Goal: Communication & Community: Participate in discussion

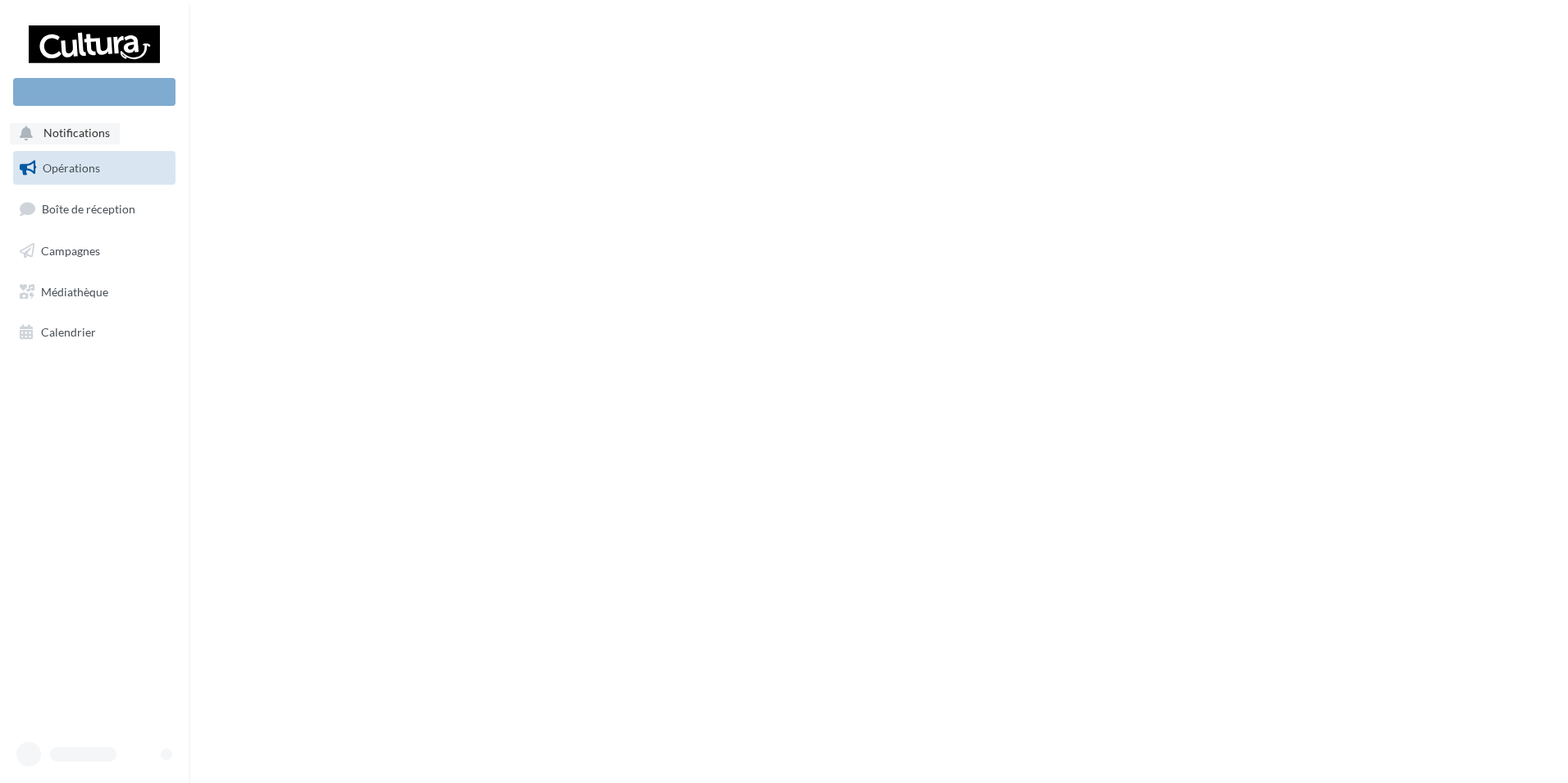
click at [74, 128] on span "Notifications" at bounding box center [76, 133] width 66 height 14
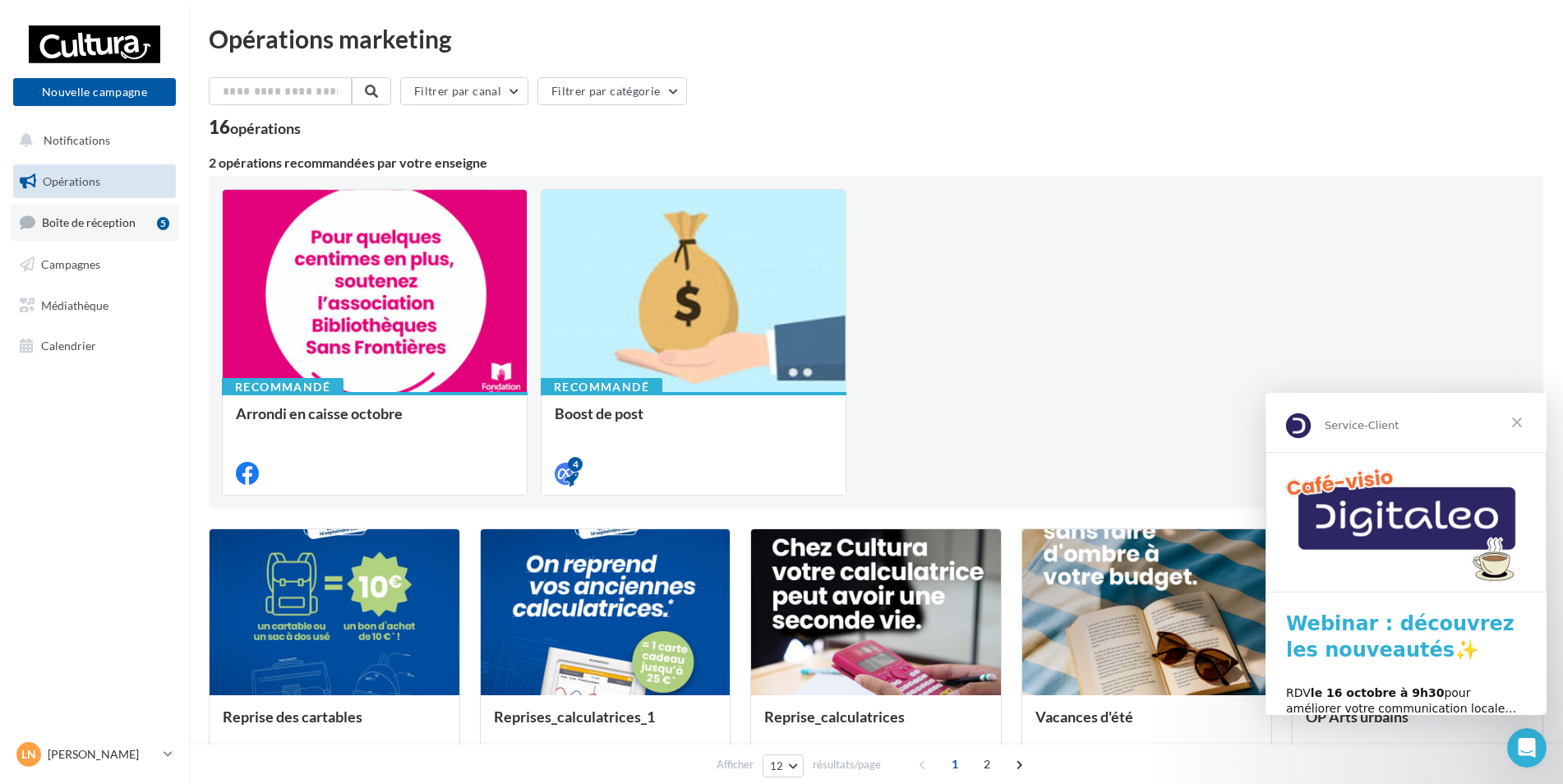
click at [50, 226] on span "Boîte de réception" at bounding box center [88, 222] width 94 height 14
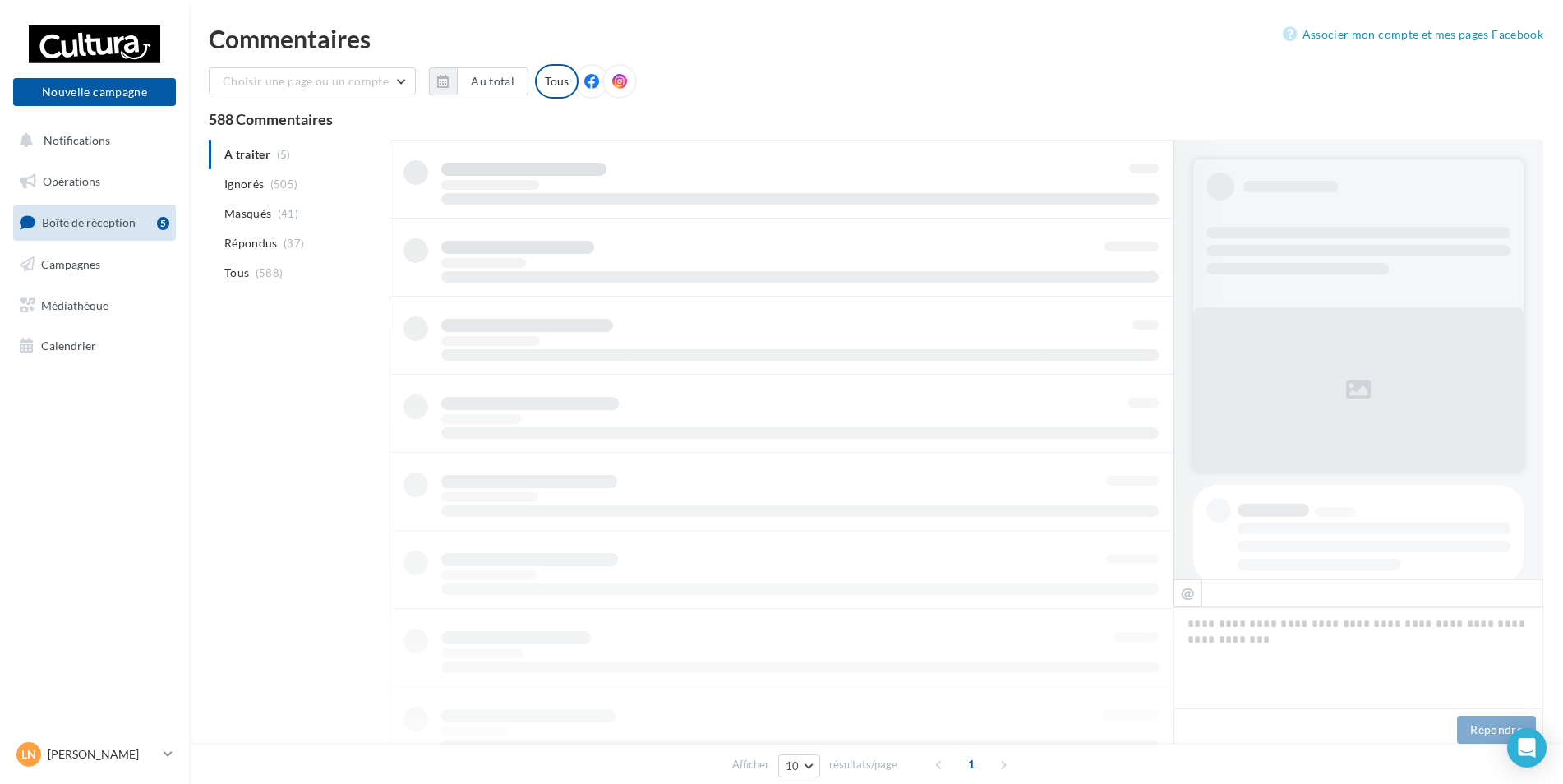
click at [32, 225] on icon at bounding box center [27, 222] width 15 height 22
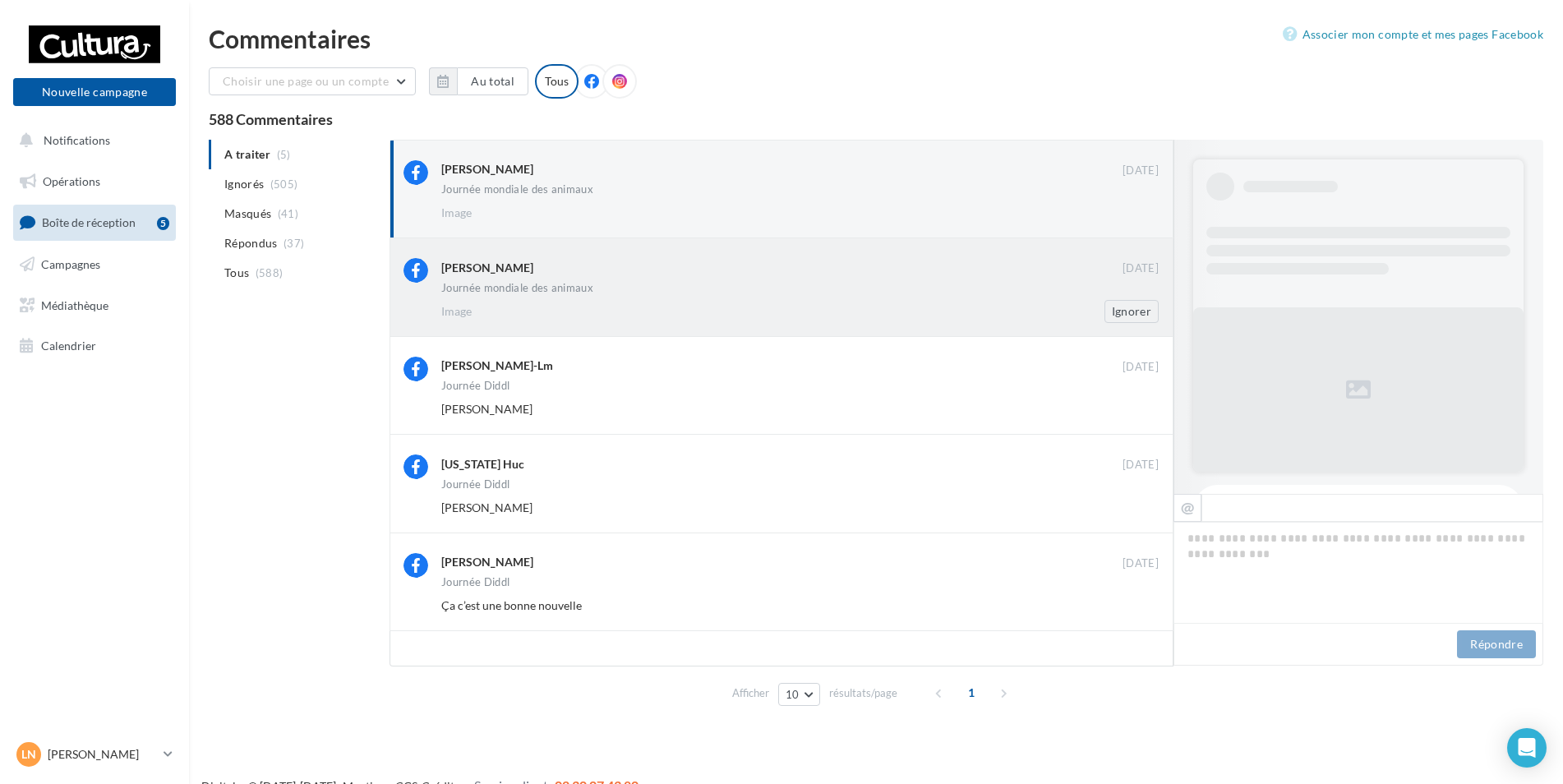
click at [507, 292] on div "Journée mondiale des animaux" at bounding box center [517, 288] width 152 height 11
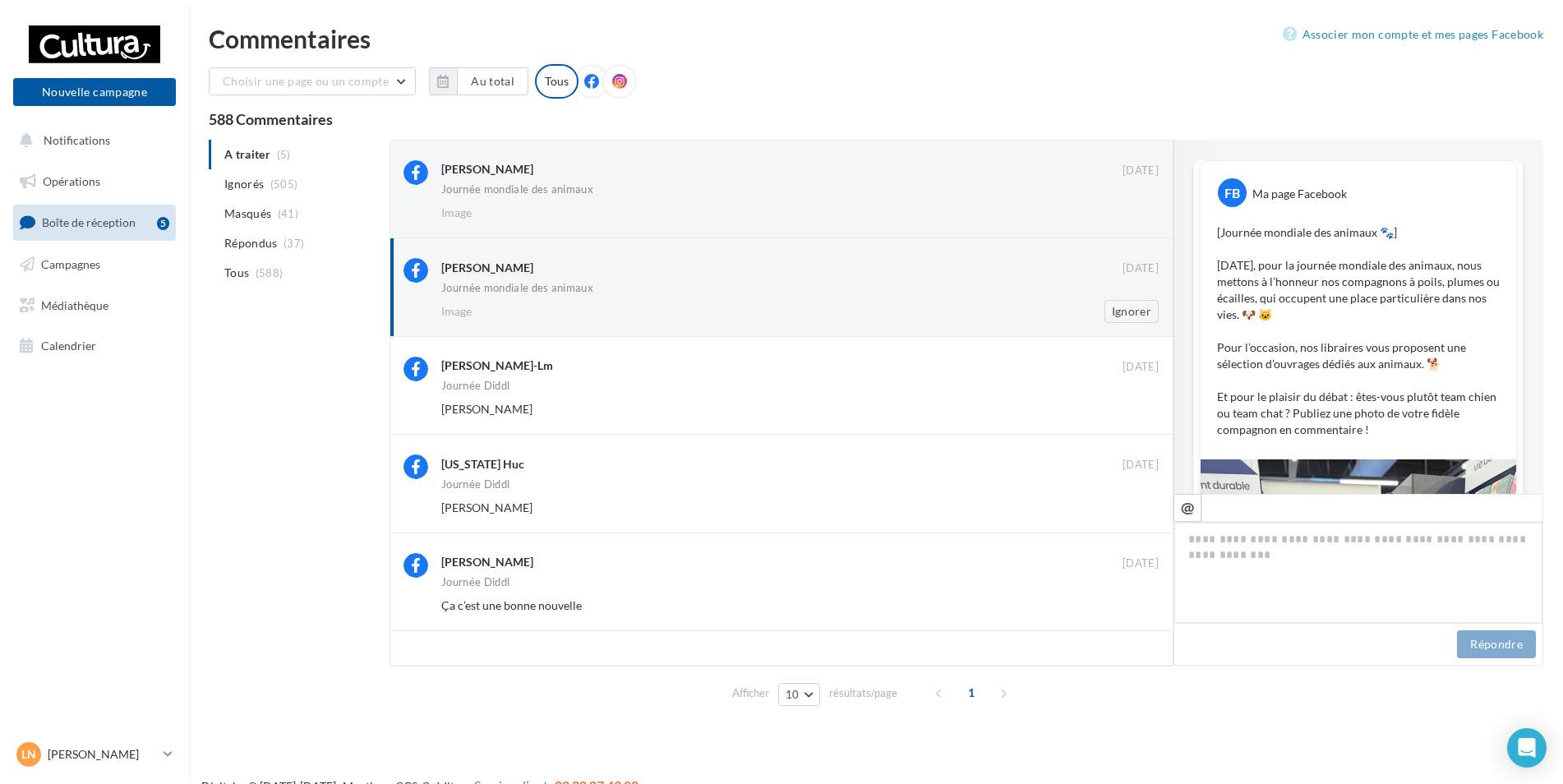
scroll to position [548, 0]
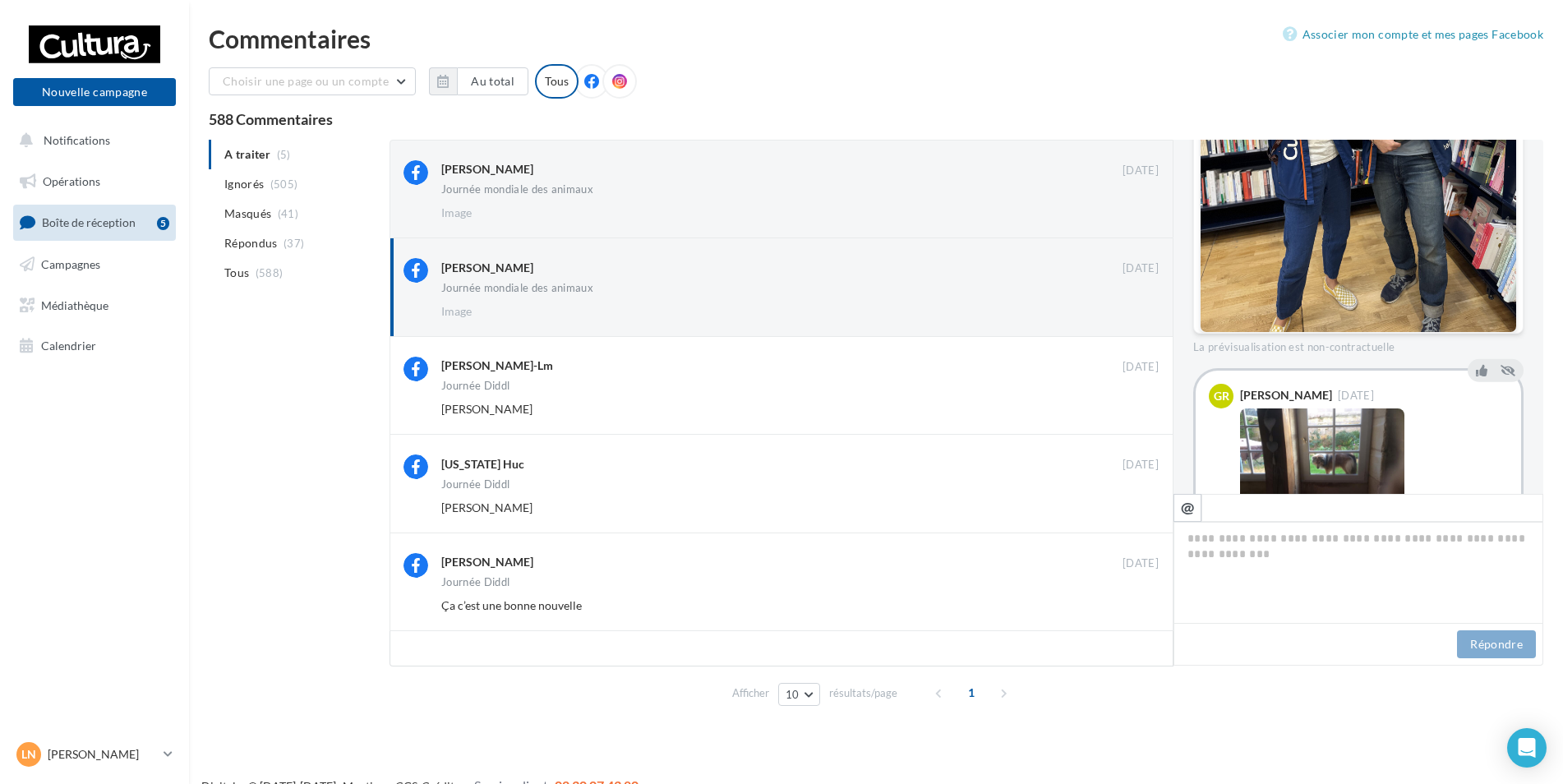
click at [1302, 412] on div "Ghislaine Rousse Guénon 05 oct." at bounding box center [1374, 457] width 268 height 147
click at [1213, 548] on textarea at bounding box center [1358, 573] width 370 height 102
click at [1198, 510] on button "@" at bounding box center [1187, 508] width 28 height 28
type textarea "**********"
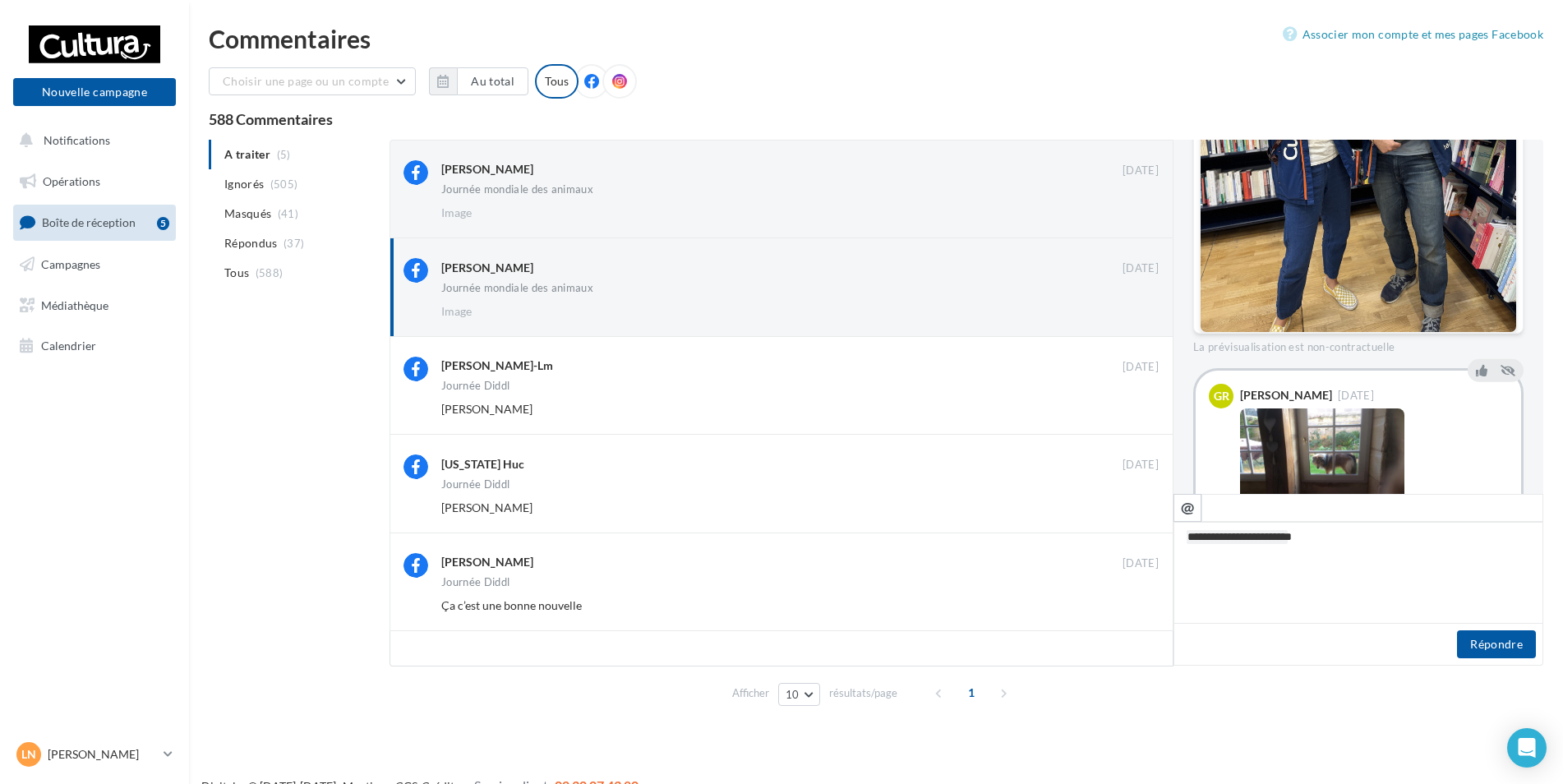
click at [1351, 559] on button "Afficher 1 réponse supplémentaire" at bounding box center [1287, 569] width 187 height 20
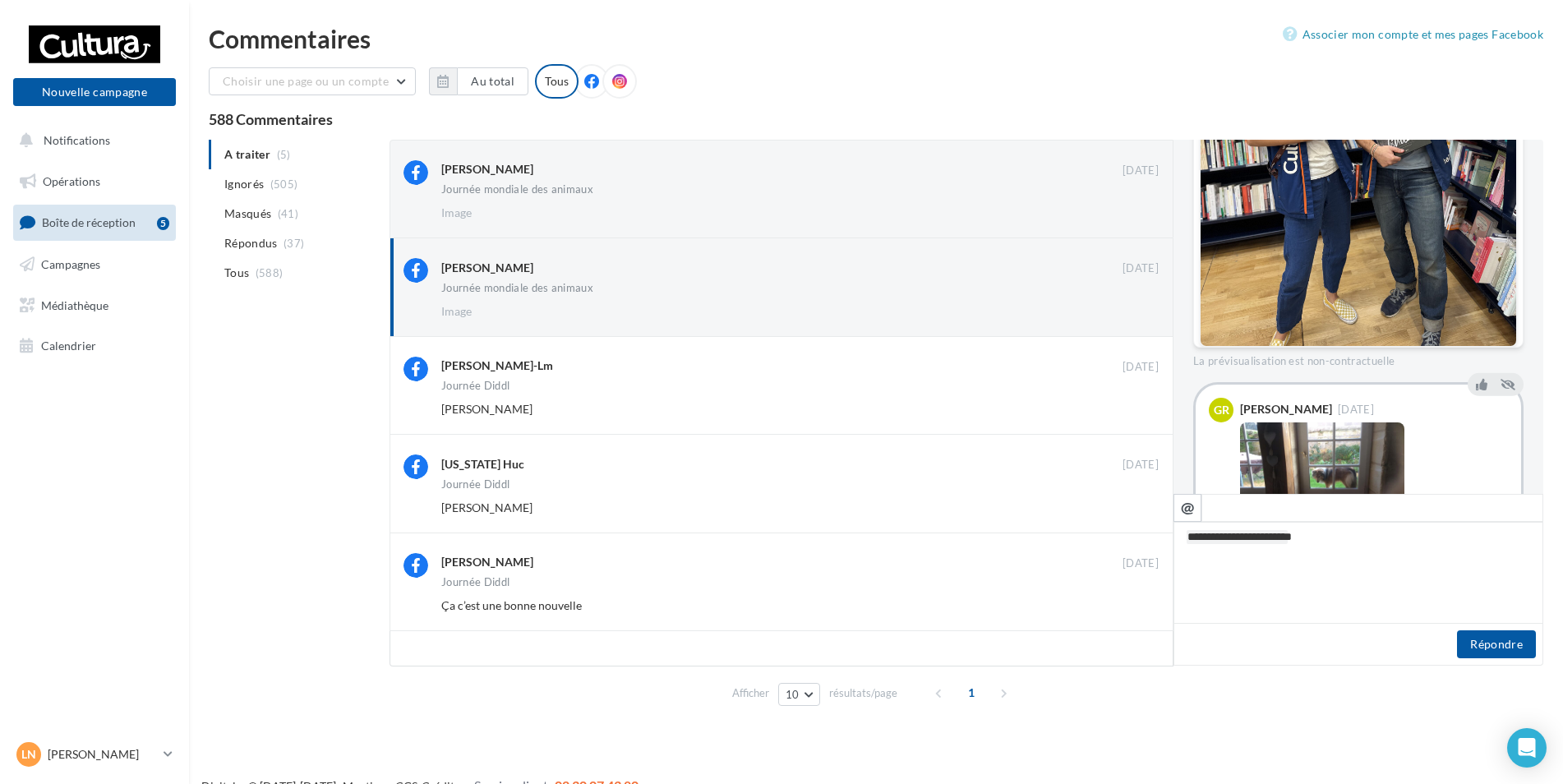
scroll to position [617, 0]
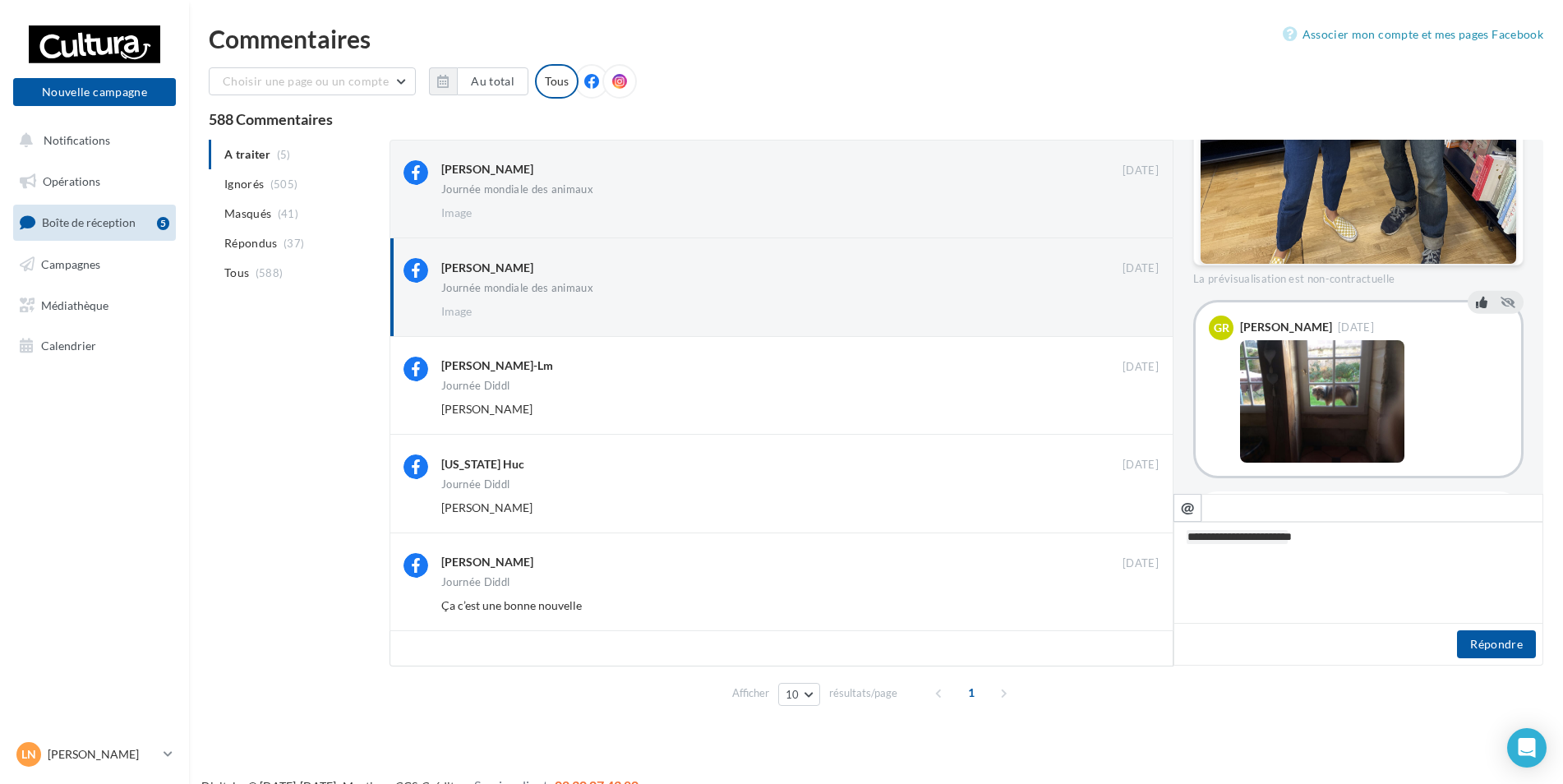
click at [1477, 304] on icon at bounding box center [1482, 302] width 12 height 12
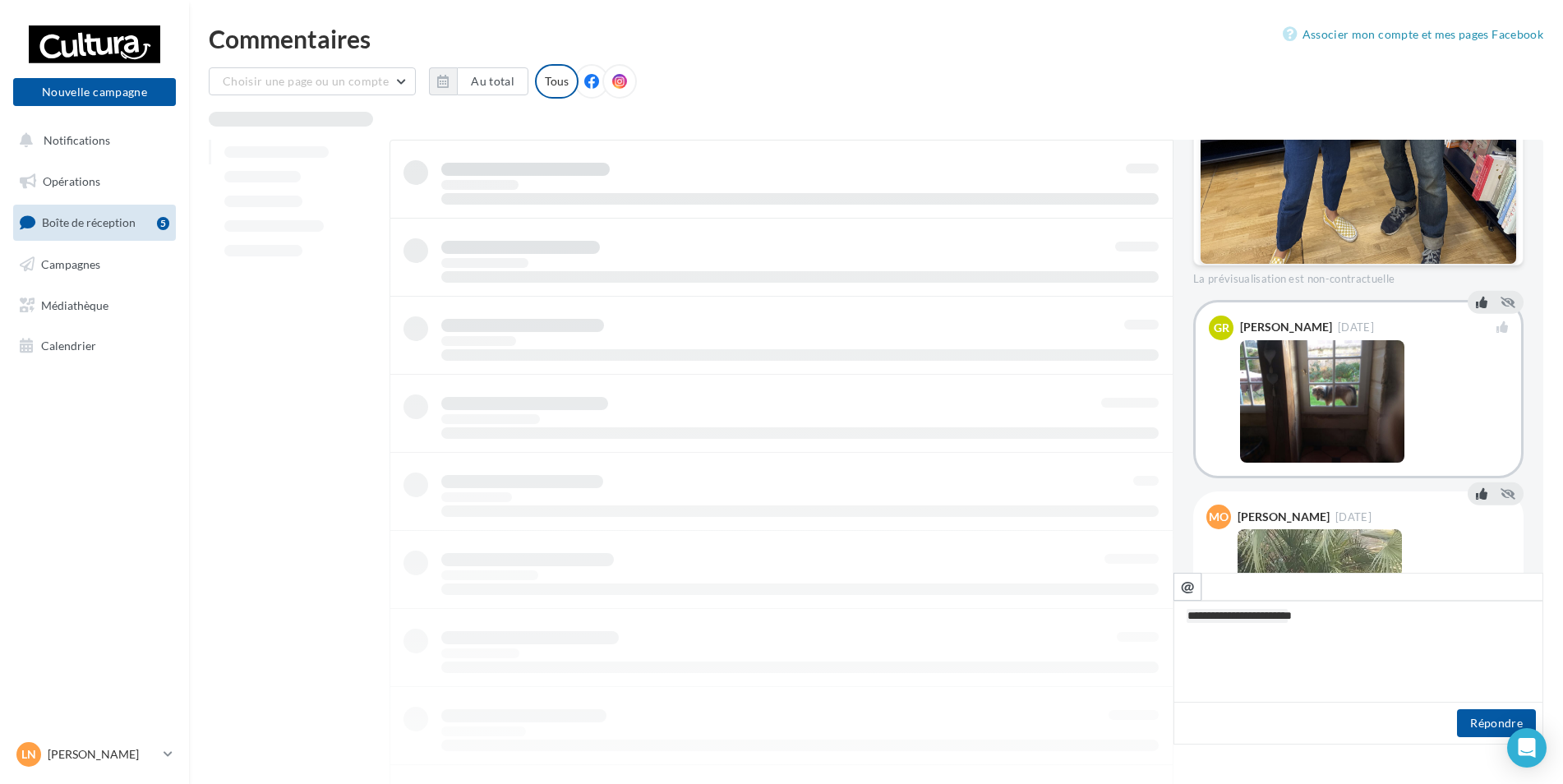
click at [1479, 488] on icon at bounding box center [1482, 494] width 12 height 12
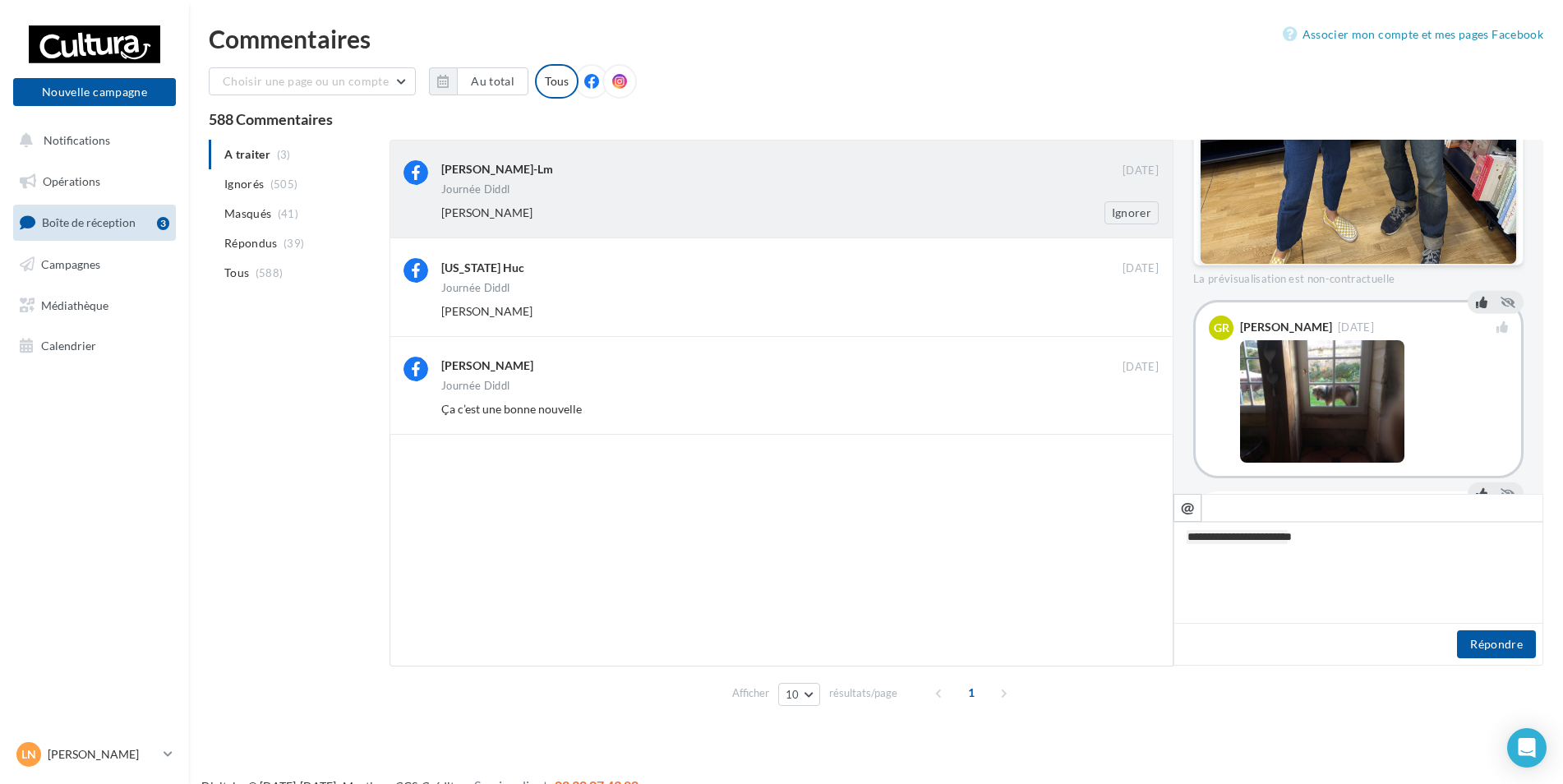
click at [515, 196] on div "Journée Diddl" at bounding box center [800, 190] width 718 height 14
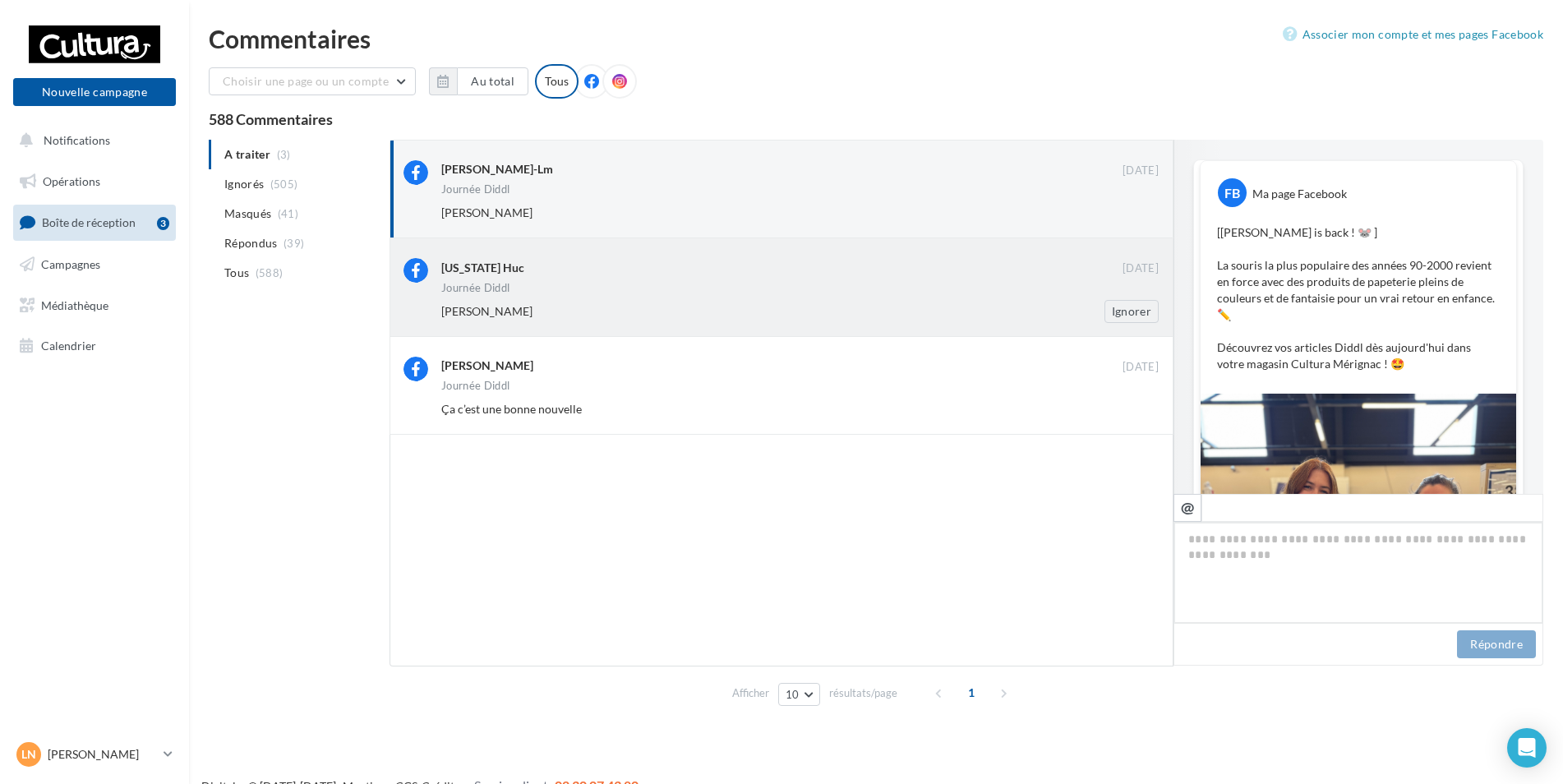
scroll to position [238, 0]
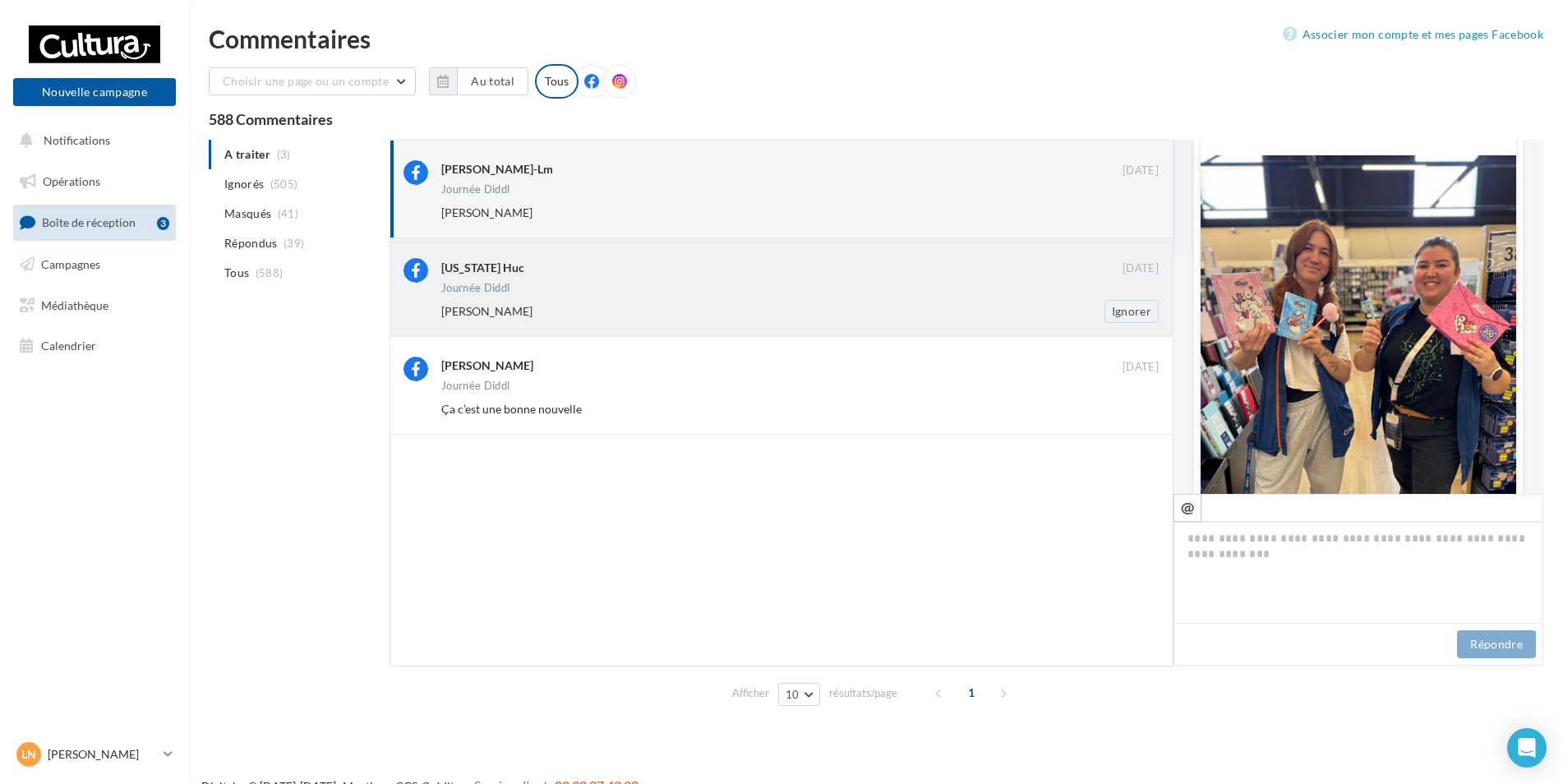
click at [510, 261] on div "Indiana Huc" at bounding box center [782, 266] width 681 height 17
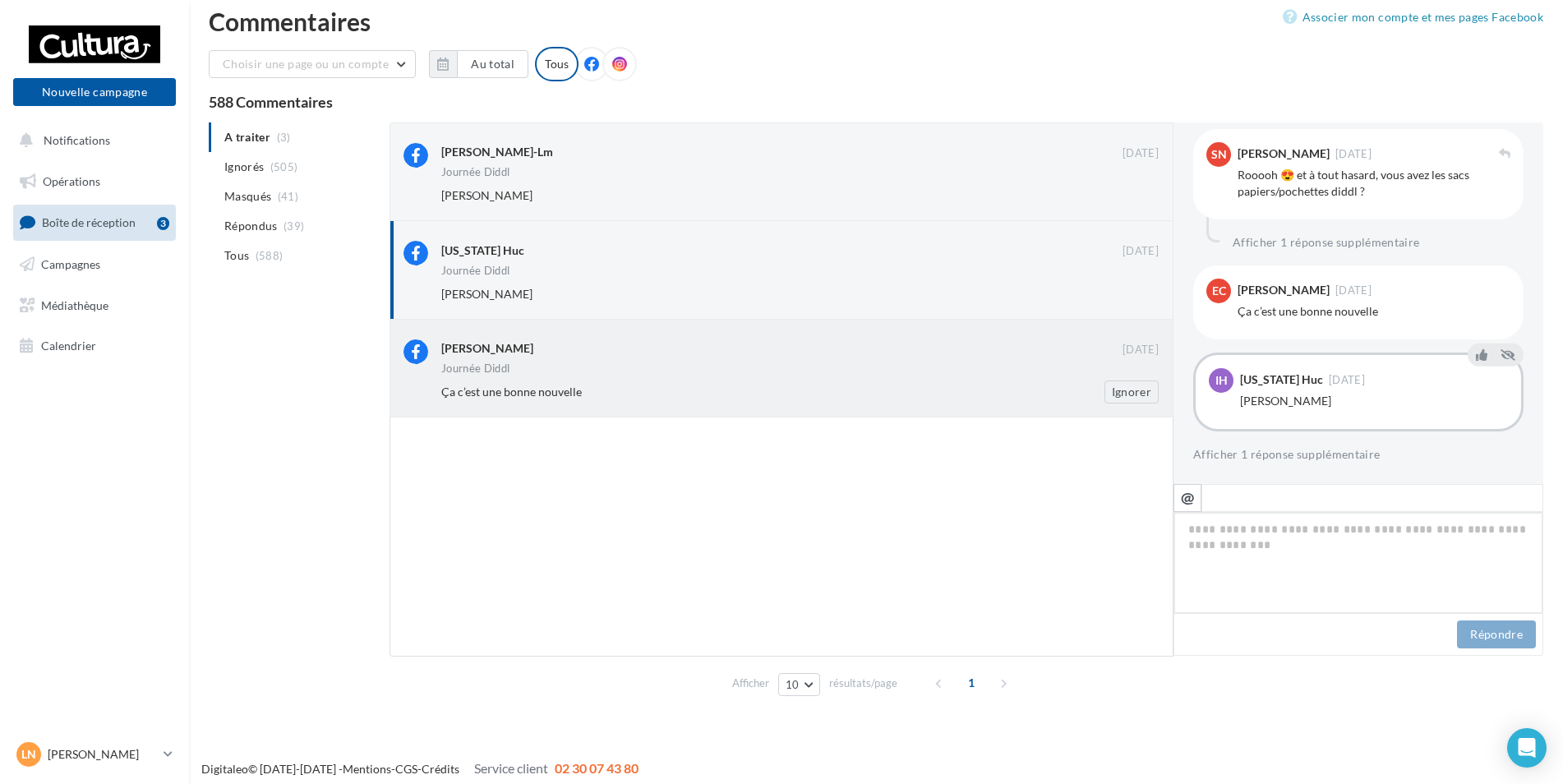
scroll to position [703, 0]
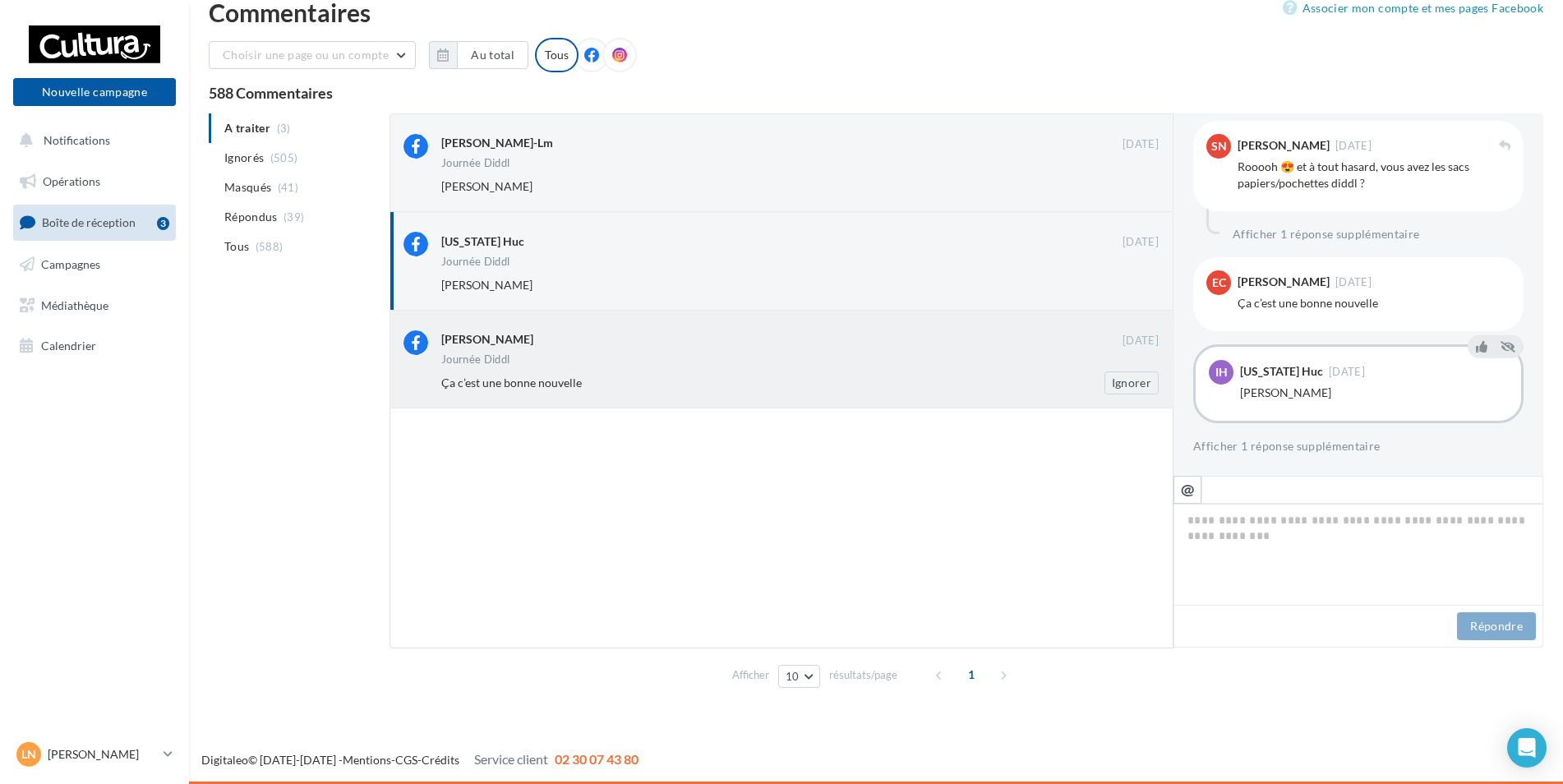
click at [465, 364] on div "Journée Diddl" at bounding box center [475, 359] width 68 height 11
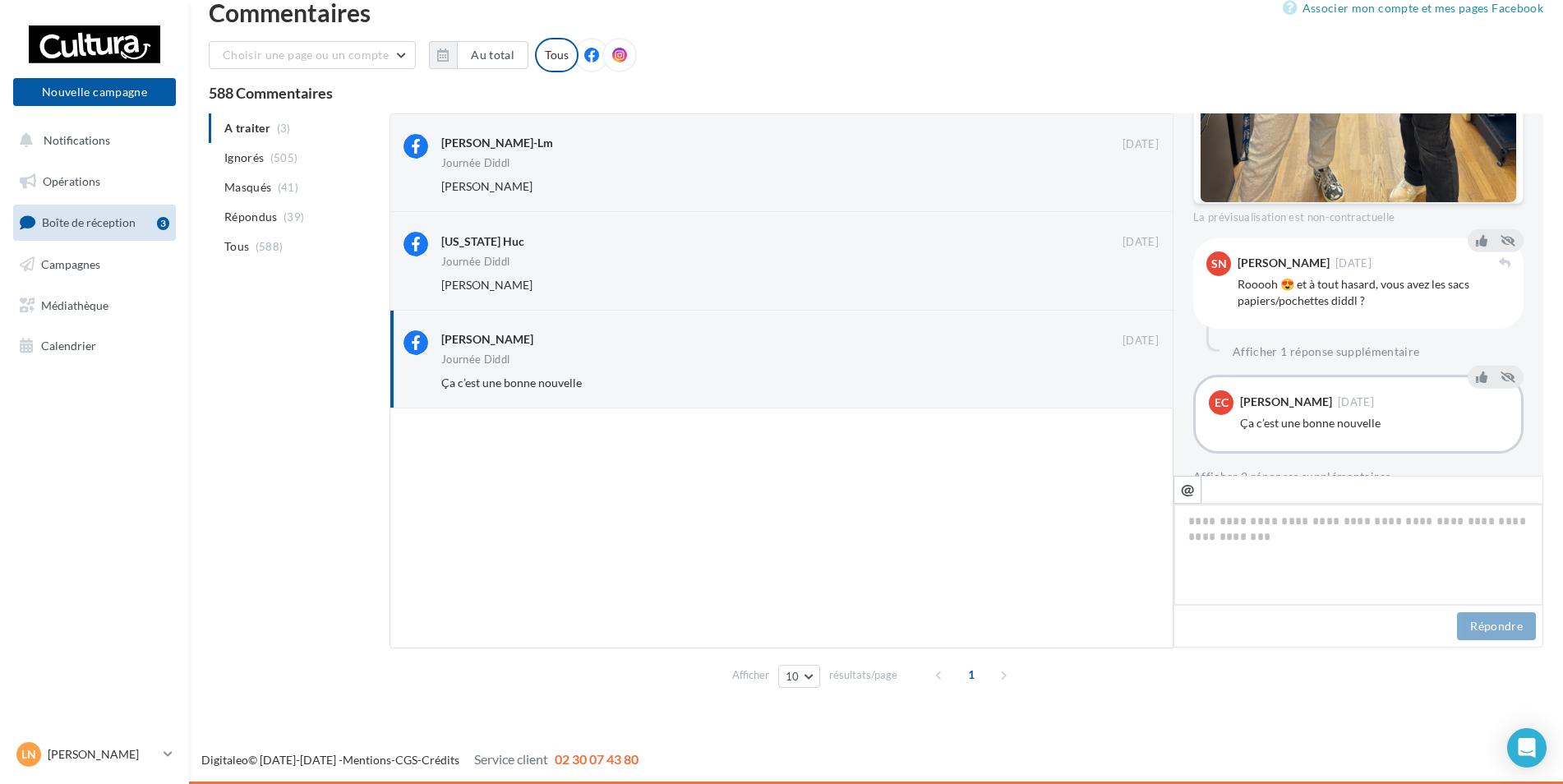
scroll to position [617, 0]
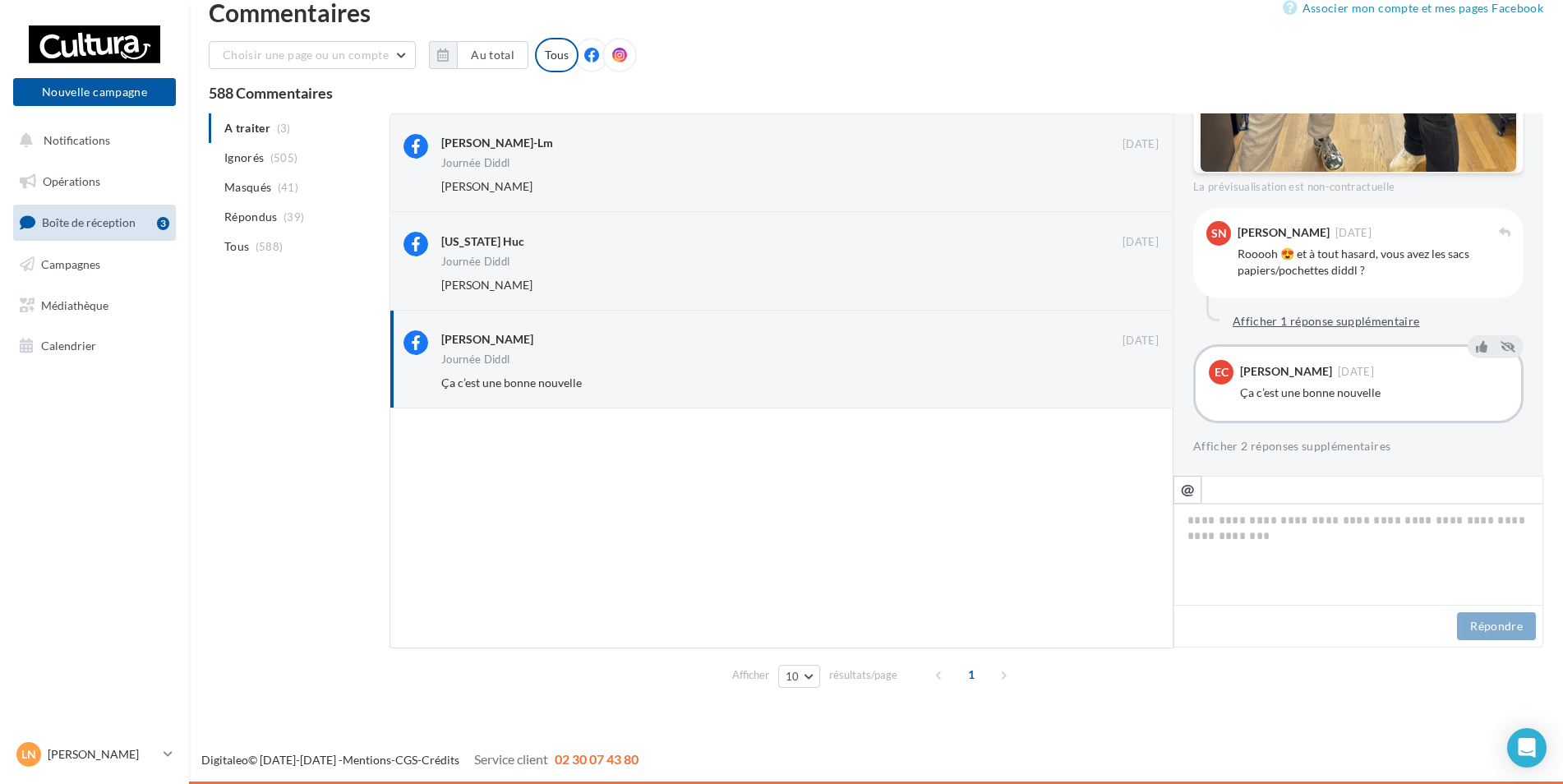
click at [1283, 321] on button "Afficher 1 réponse supplémentaire" at bounding box center [1326, 321] width 200 height 20
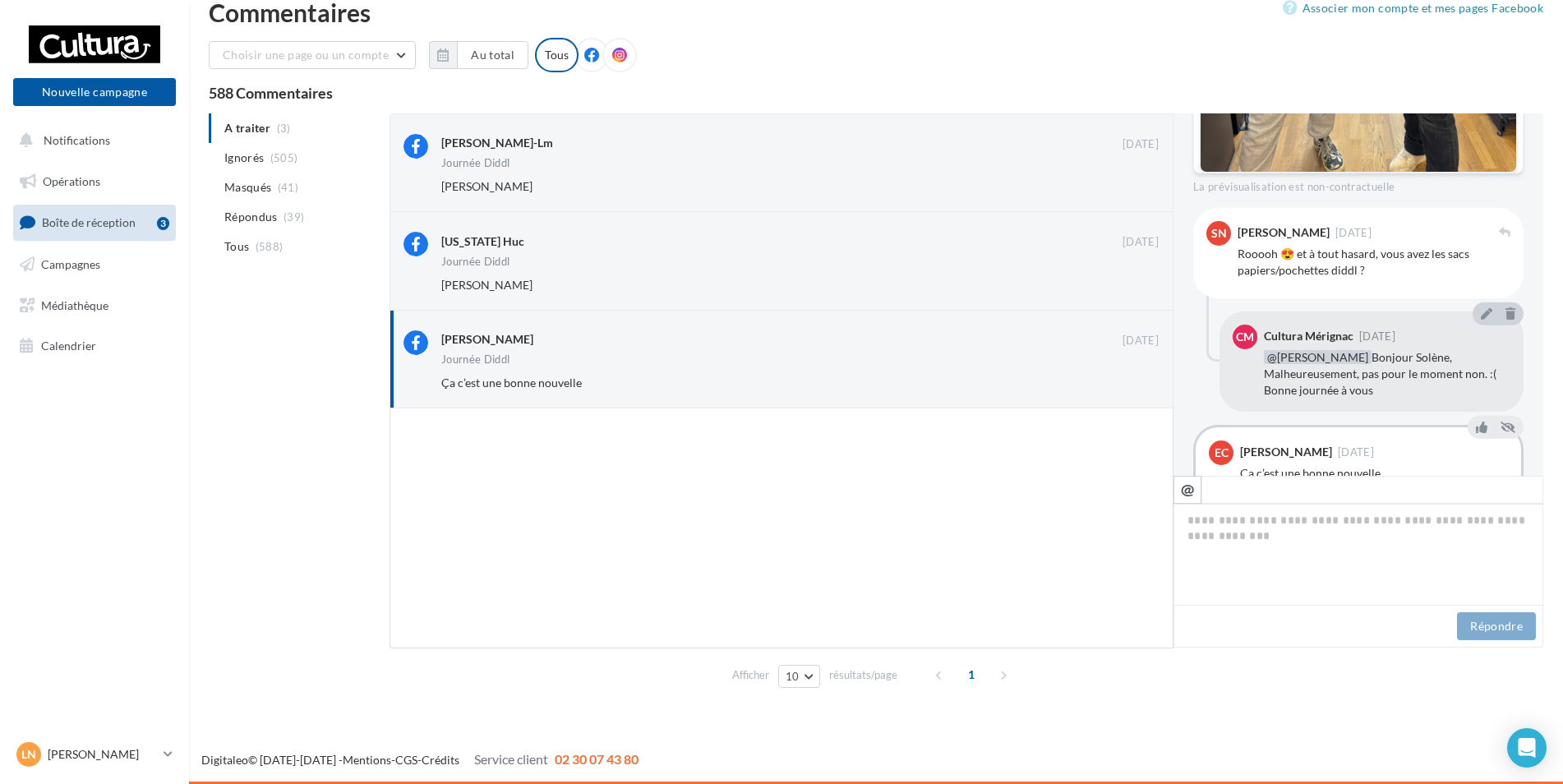
scroll to position [697, 0]
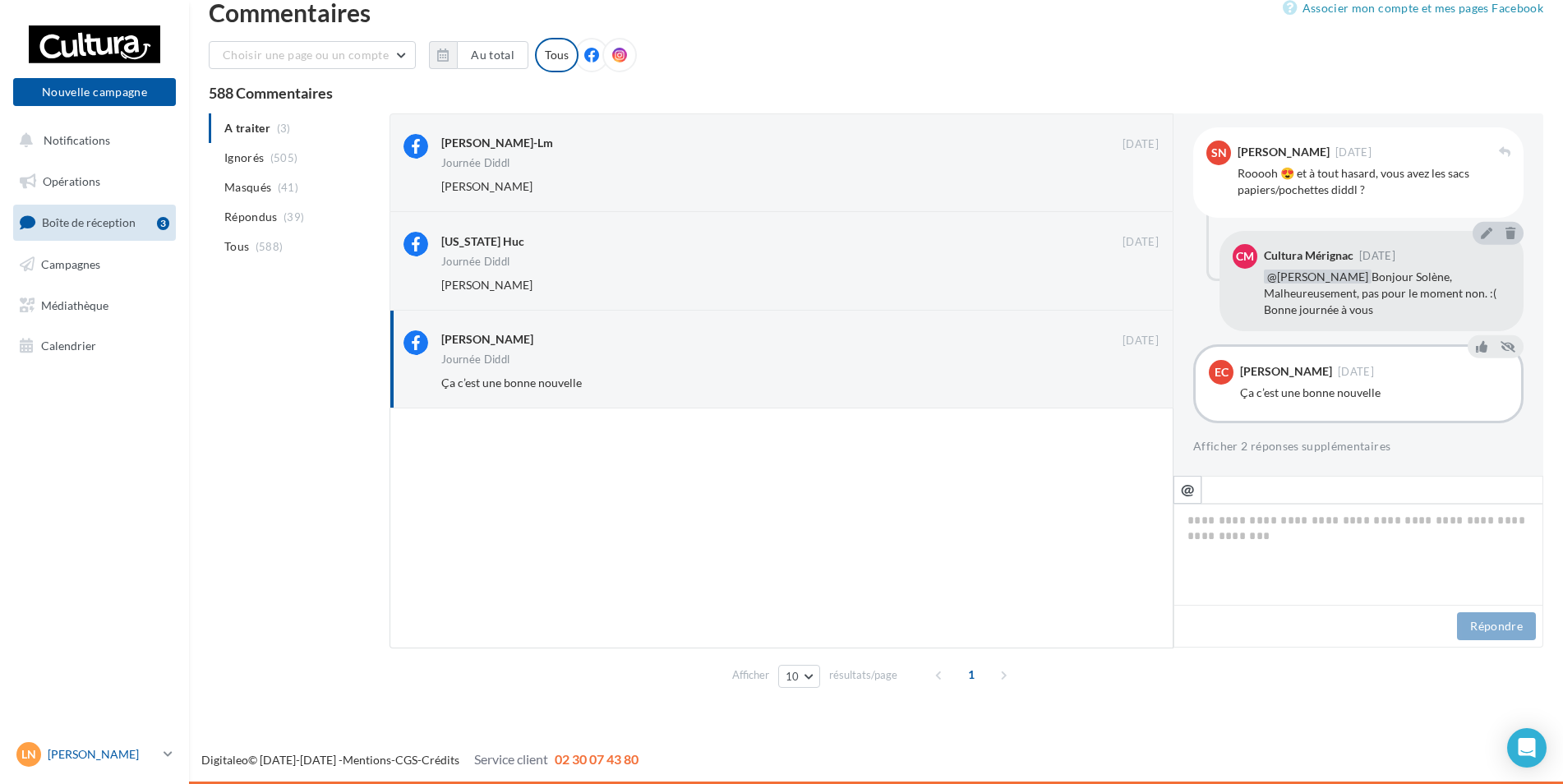
click at [155, 753] on p "[PERSON_NAME]" at bounding box center [102, 754] width 109 height 16
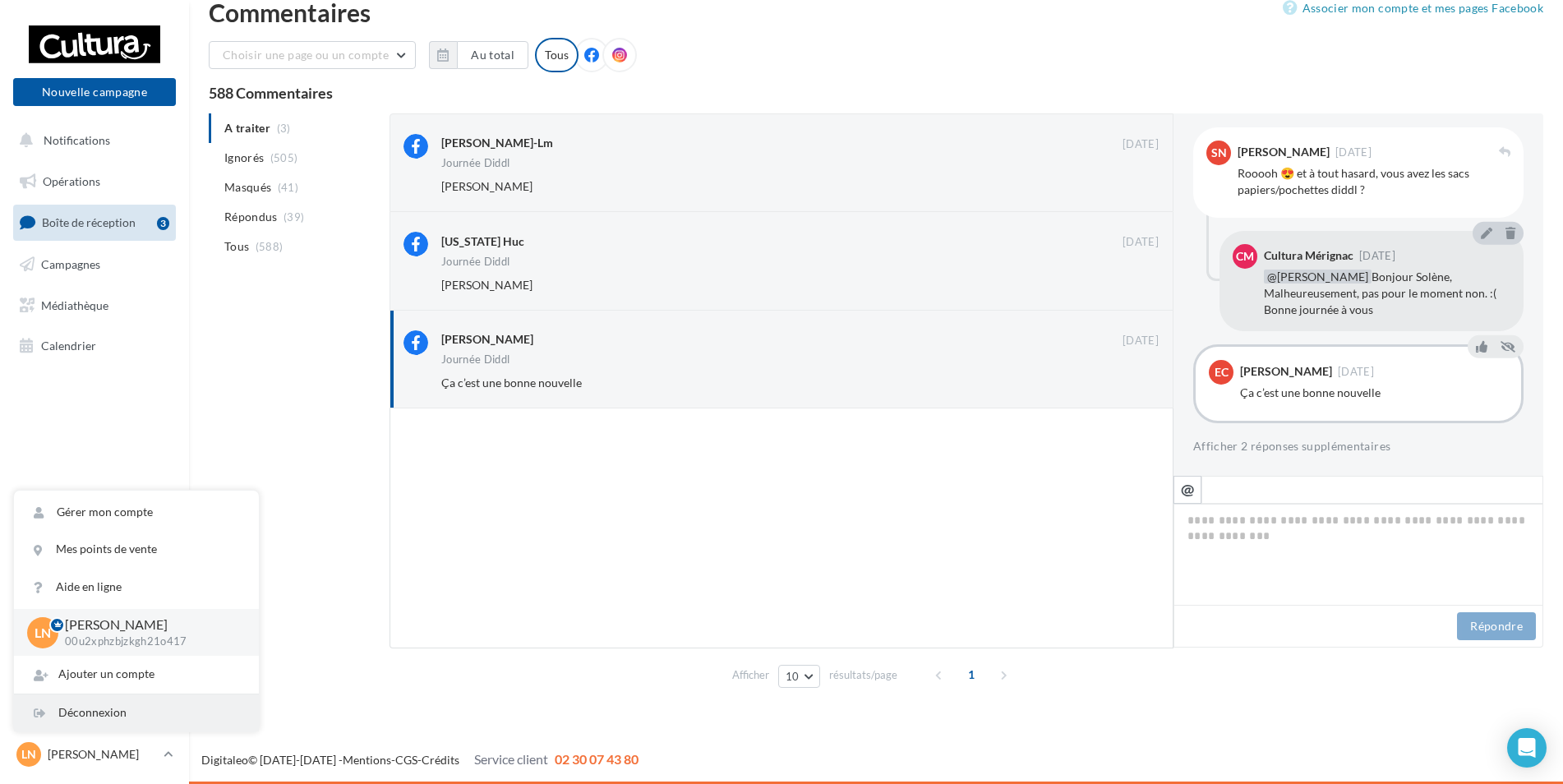
click at [107, 702] on div "Déconnexion" at bounding box center [136, 712] width 245 height 37
